Goal: Information Seeking & Learning: Learn about a topic

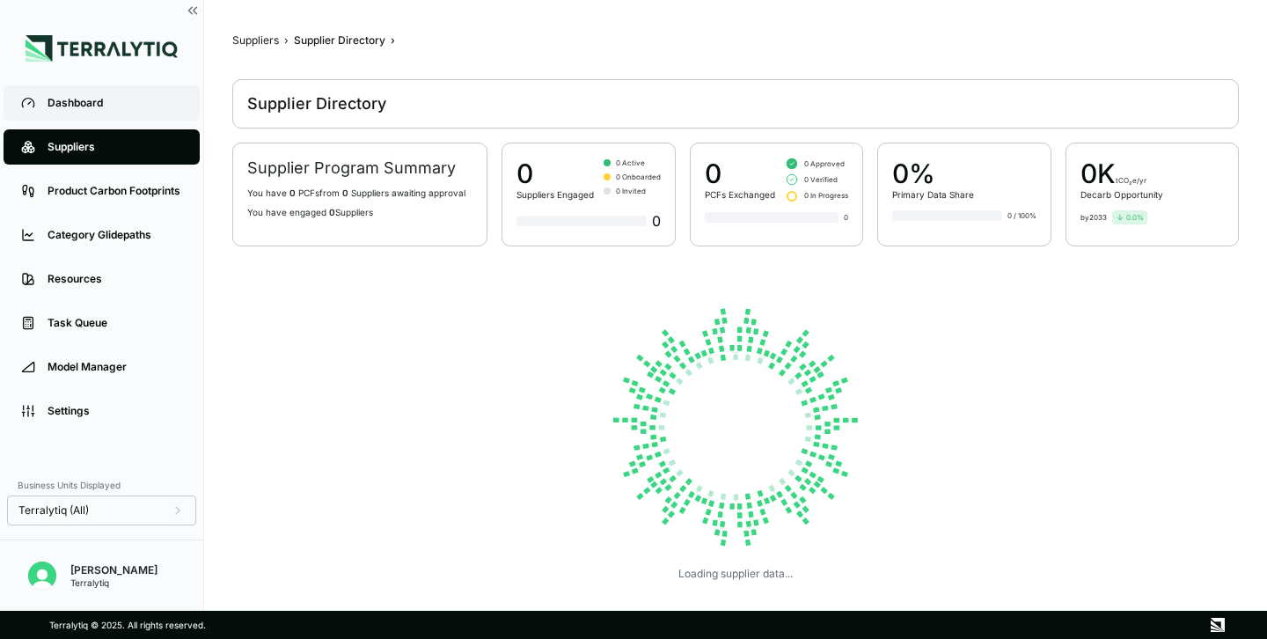
click at [48, 102] on div "Dashboard" at bounding box center [115, 103] width 135 height 14
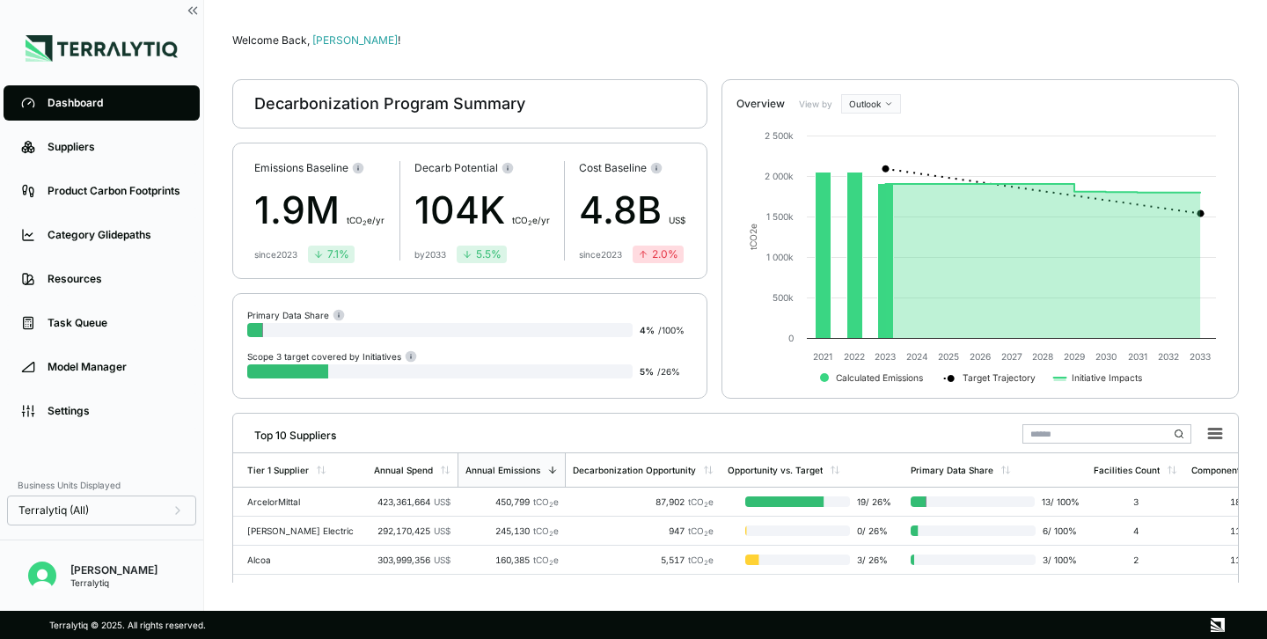
click at [882, 99] on html "Dashboard Suppliers Product Carbon Footprints Category Glidepaths Resources Tas…" at bounding box center [633, 319] width 1267 height 639
click at [876, 153] on div "Baseline" at bounding box center [897, 153] width 104 height 21
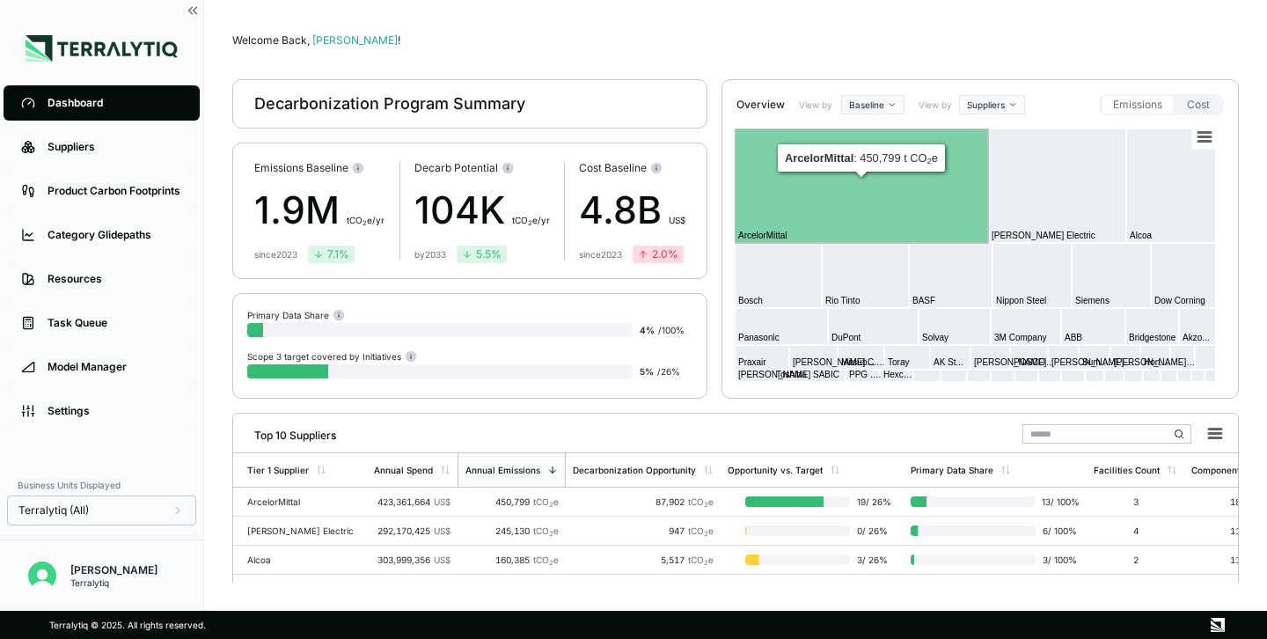
click at [990, 103] on html "Dashboard Suppliers Product Carbon Footprints Category Glidepaths Resources Tas…" at bounding box center [633, 319] width 1267 height 639
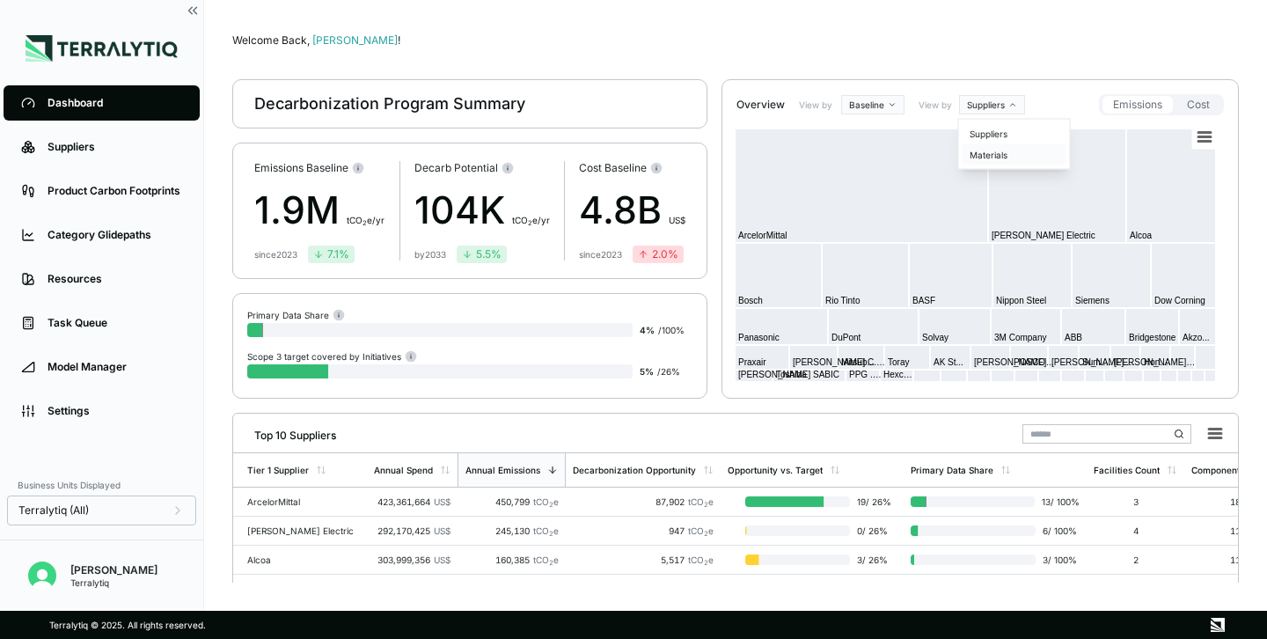
click at [985, 155] on div "Materials" at bounding box center [1014, 154] width 104 height 21
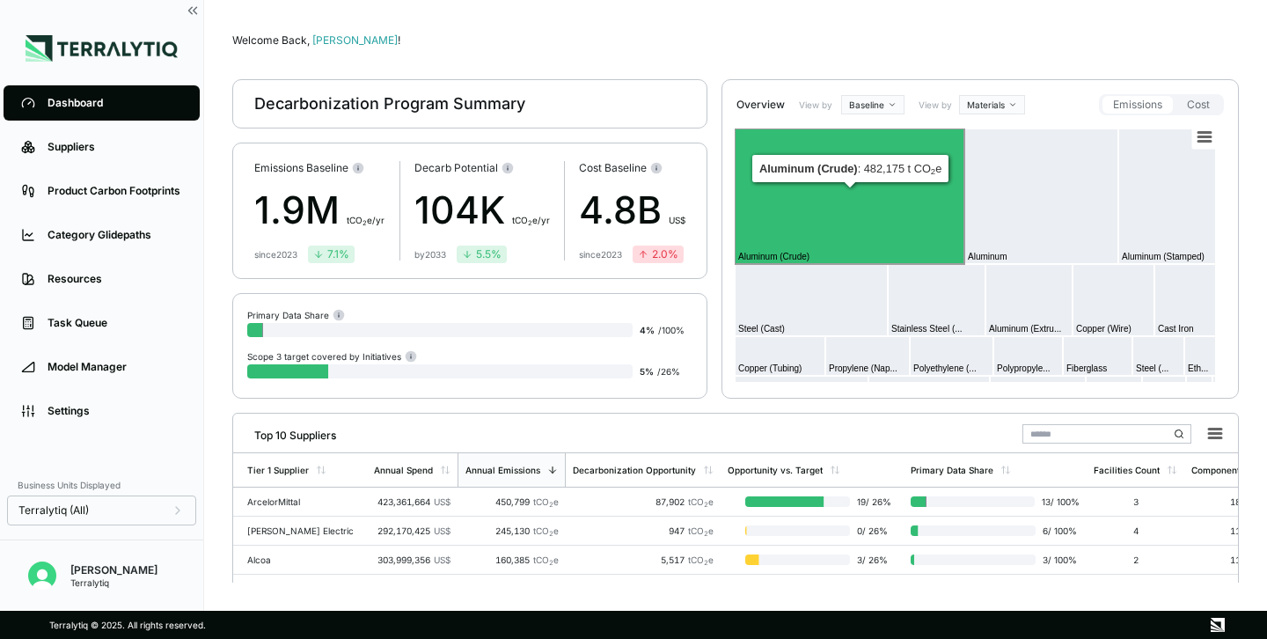
click at [816, 209] on rect at bounding box center [850, 195] width 230 height 135
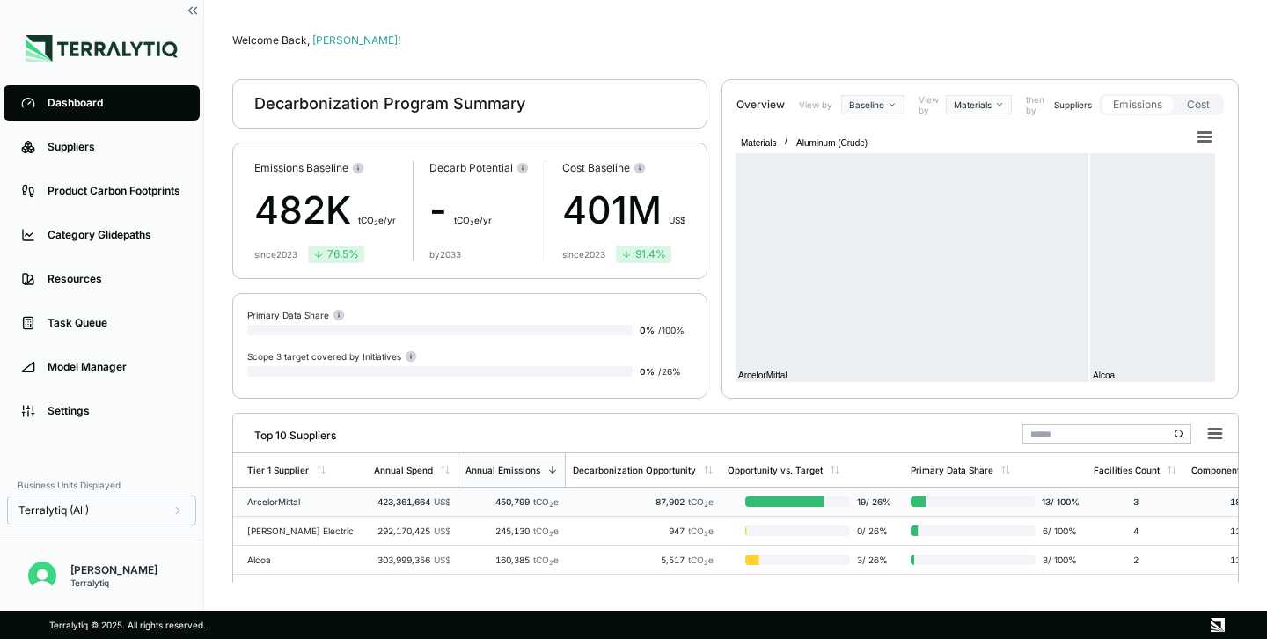
click at [500, 505] on div "450,799 tCO 2 e" at bounding box center [512, 501] width 94 height 11
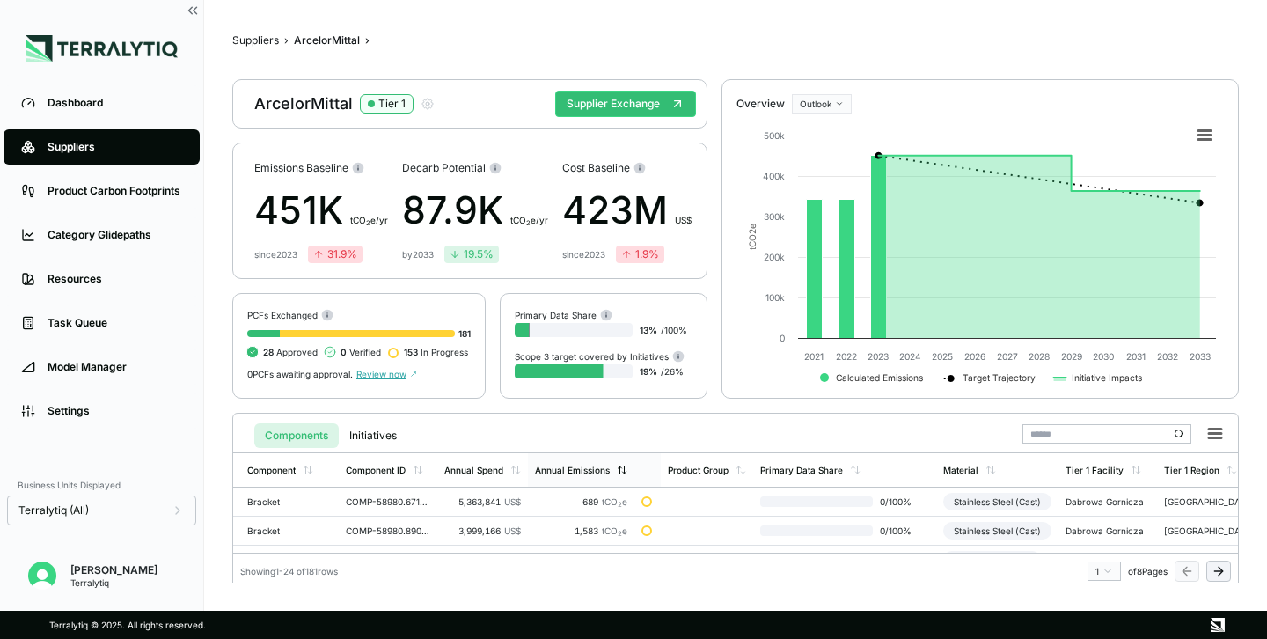
click at [608, 468] on div "Annual Emissions" at bounding box center [581, 470] width 92 height 11
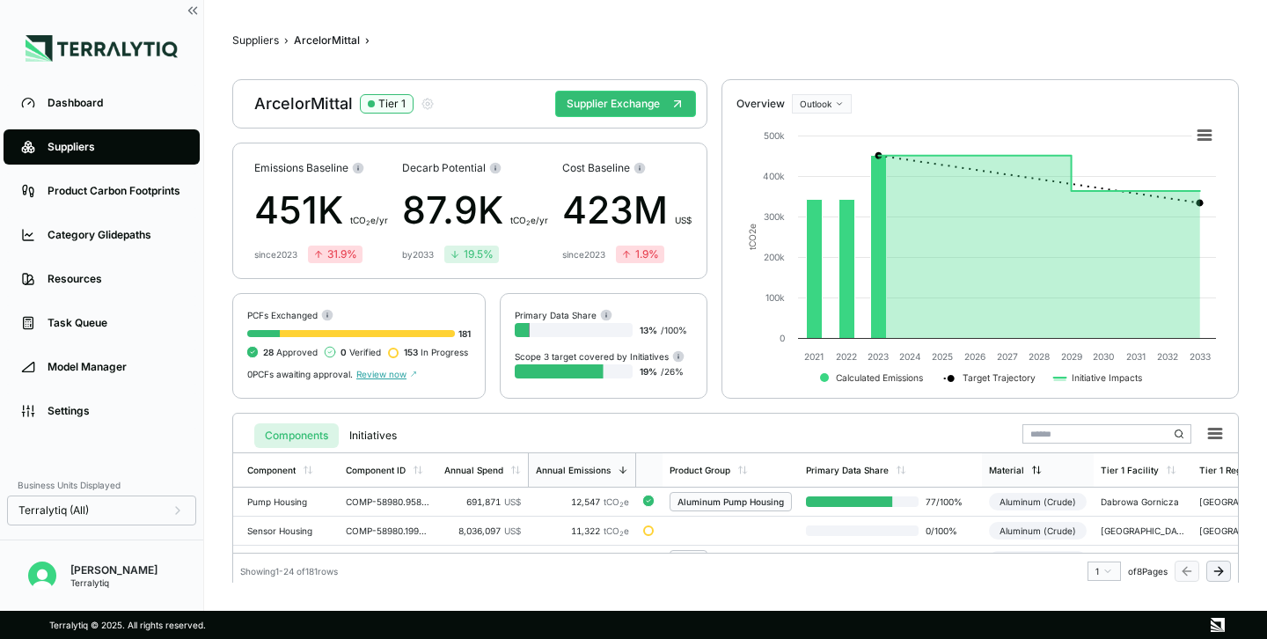
click at [1037, 472] on icon at bounding box center [1039, 473] width 4 height 2
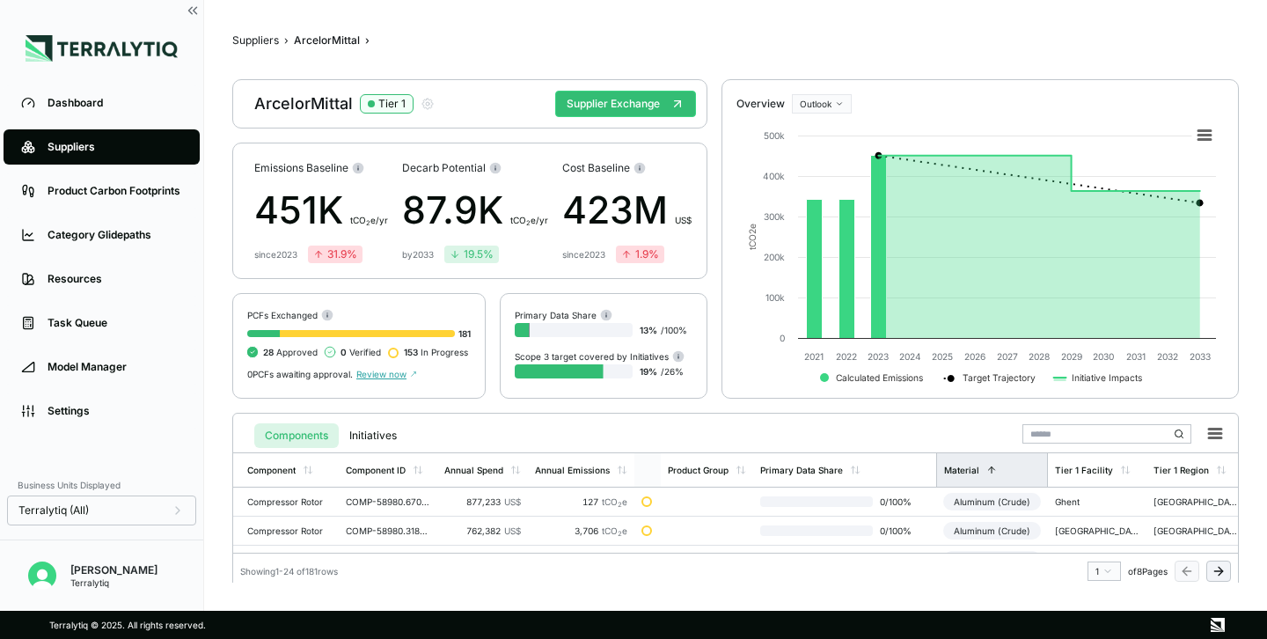
click at [991, 471] on icon at bounding box center [991, 470] width 11 height 11
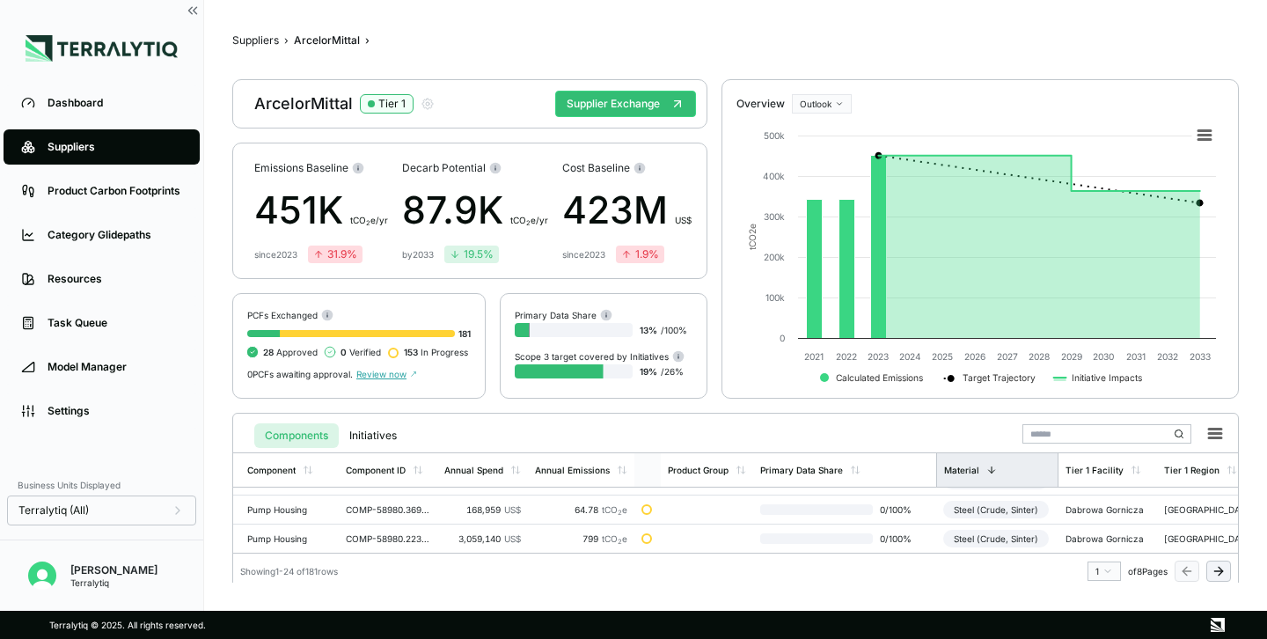
scroll to position [202, 0]
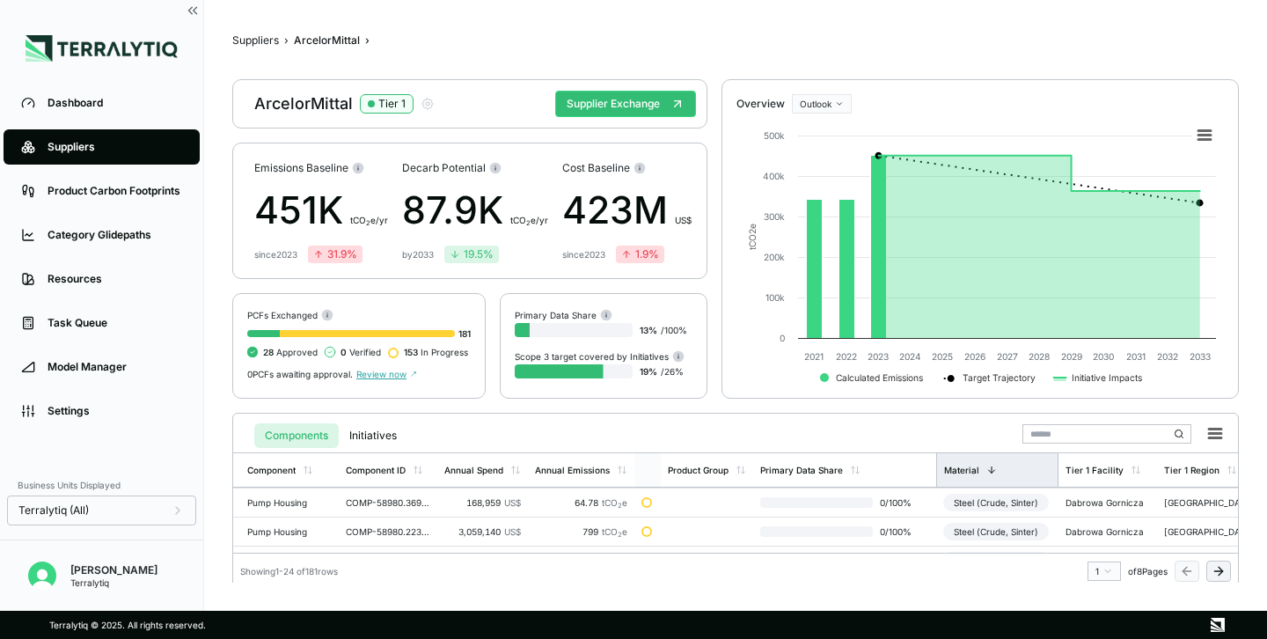
click at [992, 475] on div "Material" at bounding box center [997, 469] width 122 height 33
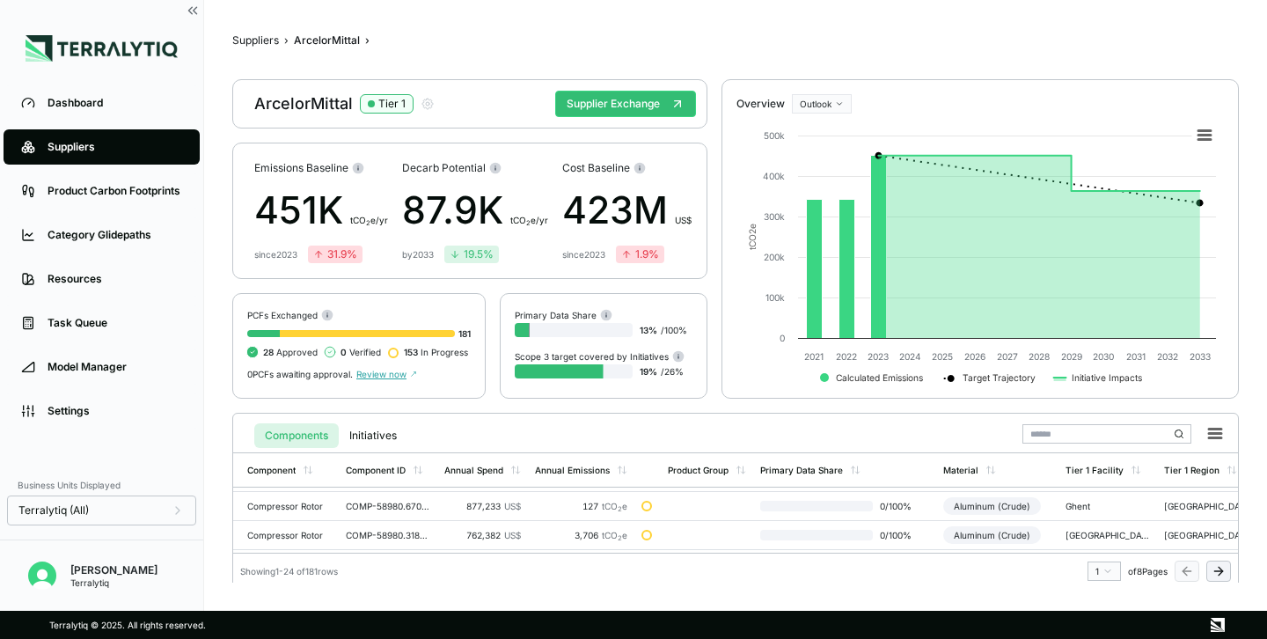
scroll to position [0, 0]
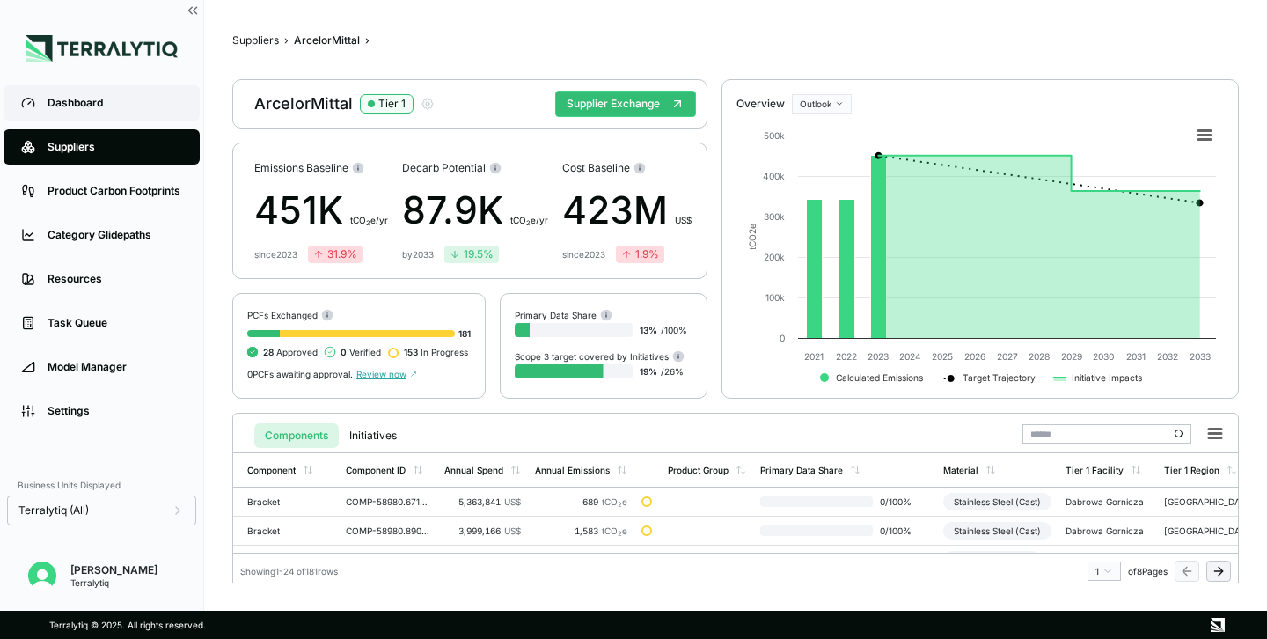
click at [96, 103] on div "Dashboard" at bounding box center [115, 103] width 135 height 14
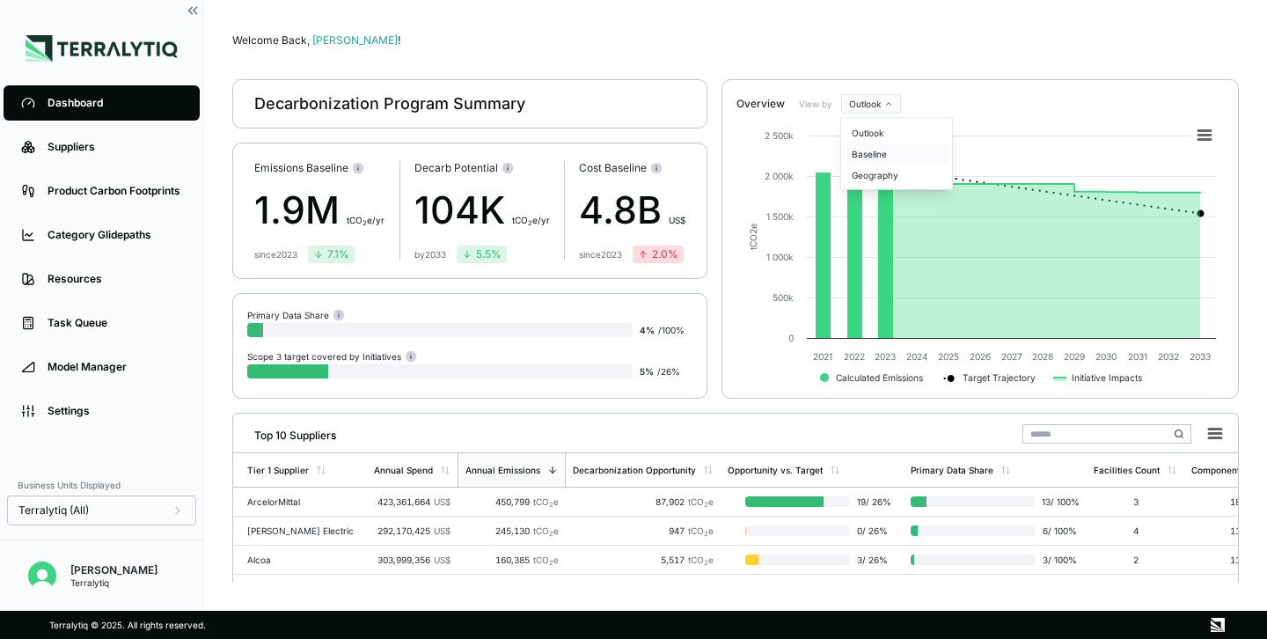
click at [876, 152] on div "Baseline" at bounding box center [897, 153] width 104 height 21
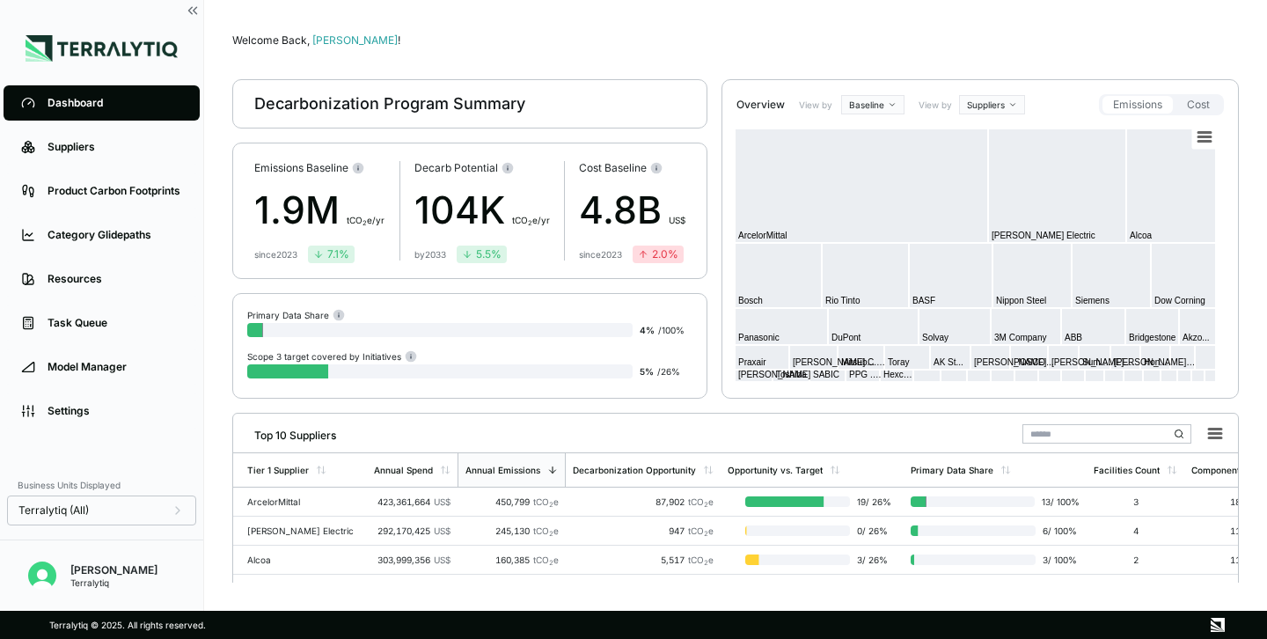
click at [897, 101] on html "Dashboard Suppliers Product Carbon Footprints Category Glidepaths Resources Tas…" at bounding box center [633, 319] width 1267 height 639
click at [986, 105] on html "Dashboard Suppliers Product Carbon Footprints Category Glidepaths Resources Tas…" at bounding box center [633, 319] width 1267 height 639
click at [983, 156] on div "Materials" at bounding box center [1014, 154] width 104 height 21
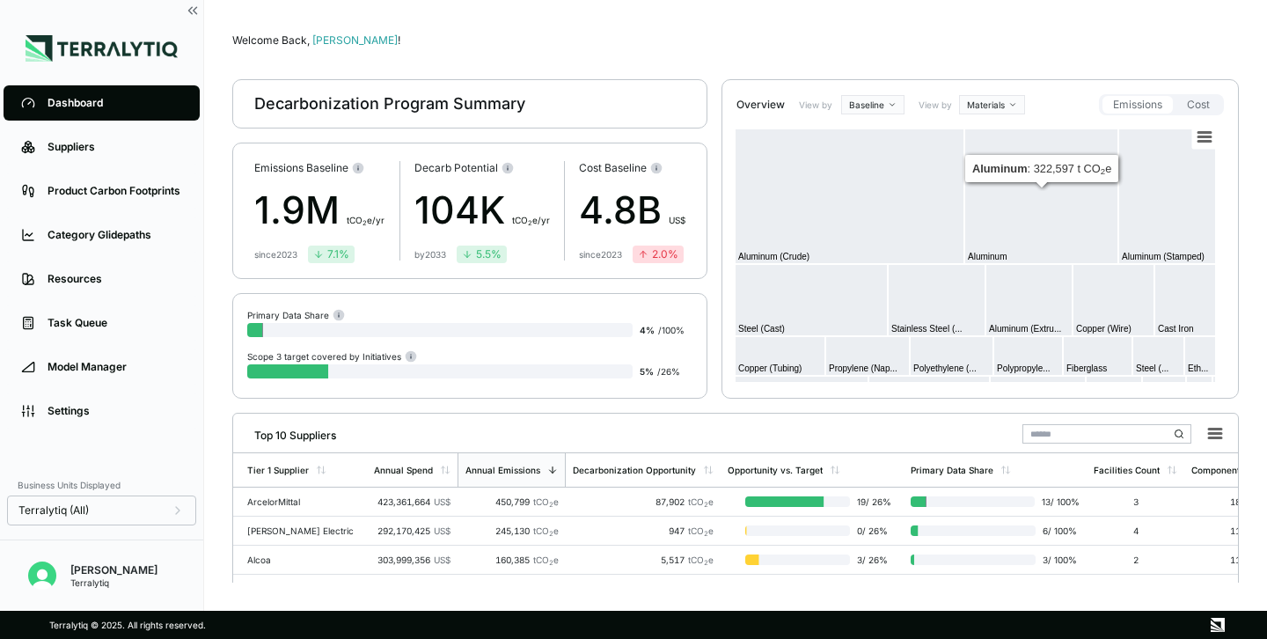
click at [1028, 44] on div "Welcome Back, [PERSON_NAME] !" at bounding box center [735, 40] width 1006 height 14
click at [1002, 106] on html "Dashboard Suppliers Product Carbon Footprints Category Glidepaths Resources Tas…" at bounding box center [633, 319] width 1267 height 639
click at [1001, 125] on div "Suppliers" at bounding box center [1014, 133] width 104 height 21
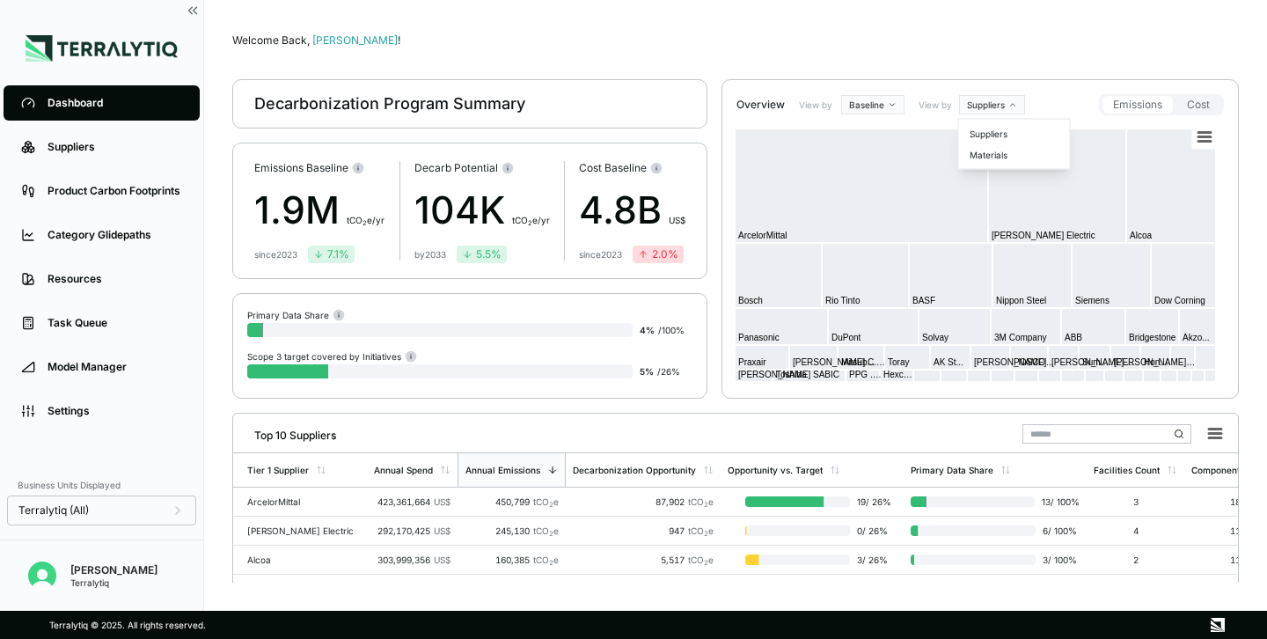
click at [1004, 100] on html "Dashboard Suppliers Product Carbon Footprints Category Glidepaths Resources Tas…" at bounding box center [633, 319] width 1267 height 639
click at [992, 154] on div "Materials" at bounding box center [1014, 154] width 104 height 21
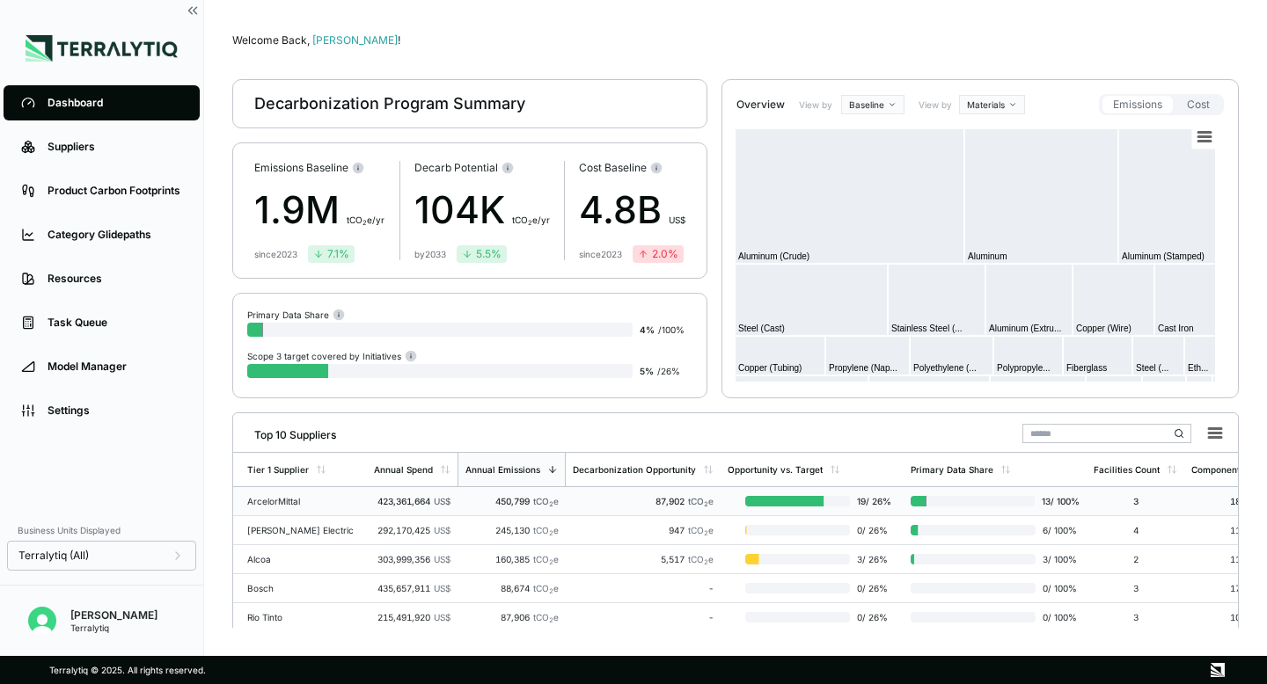
click at [340, 505] on div "ArcelorMittal" at bounding box center [303, 501] width 113 height 11
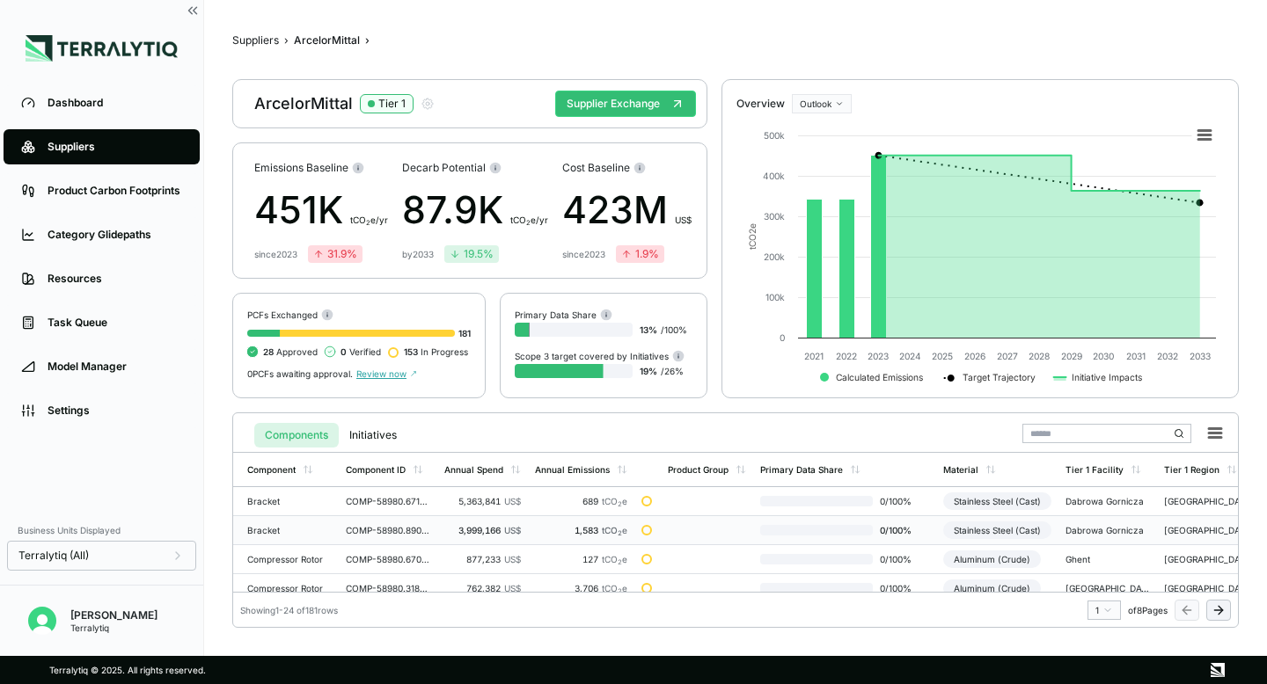
scroll to position [18, 0]
